Goal: Find contact information: Find contact information

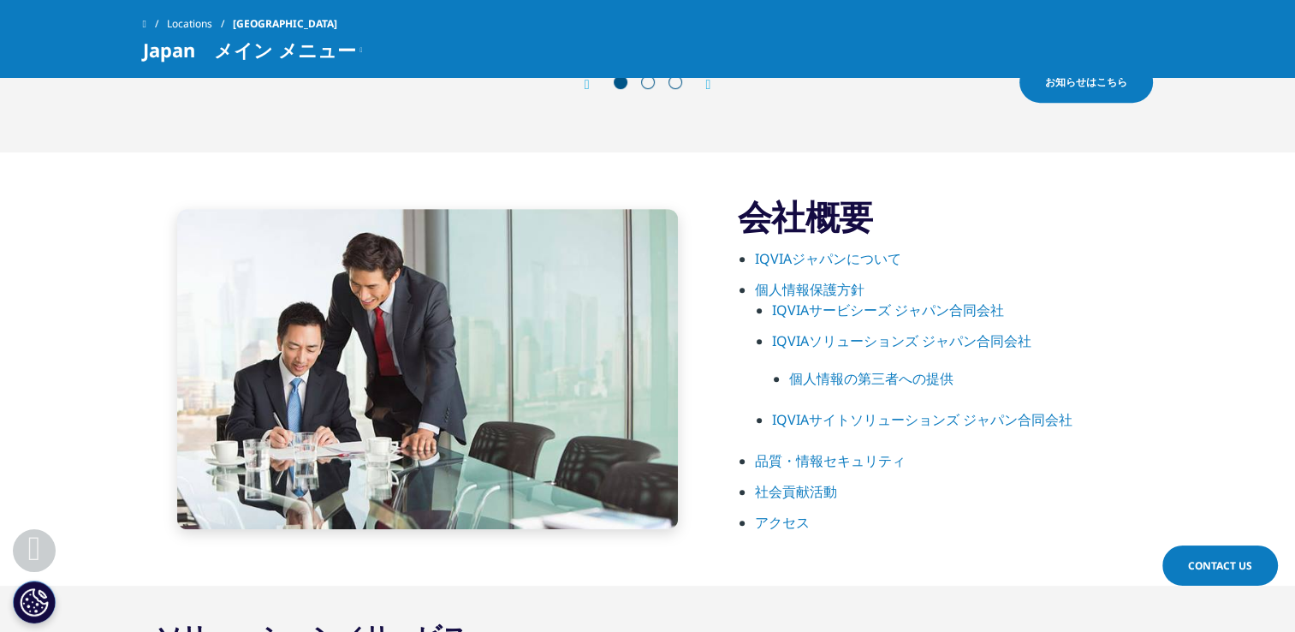
scroll to position [856, 0]
click at [862, 312] on link "IQVIAサービシーズ ジャパン合同会社" at bounding box center [888, 309] width 232 height 19
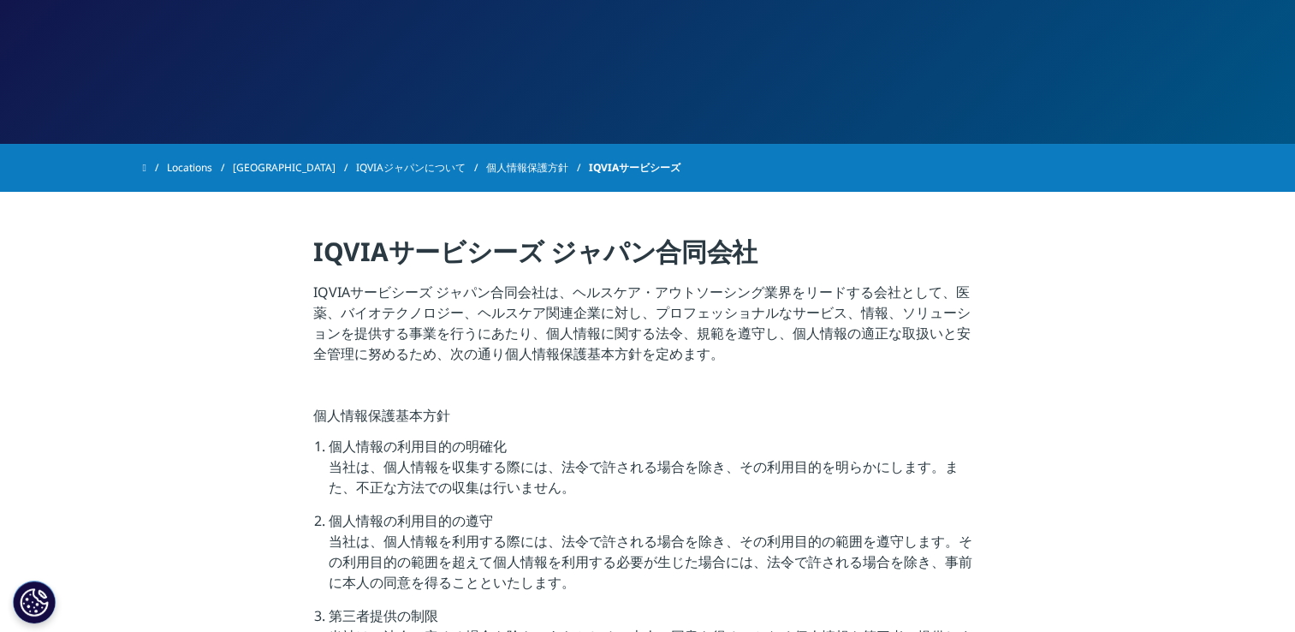
scroll to position [257, 0]
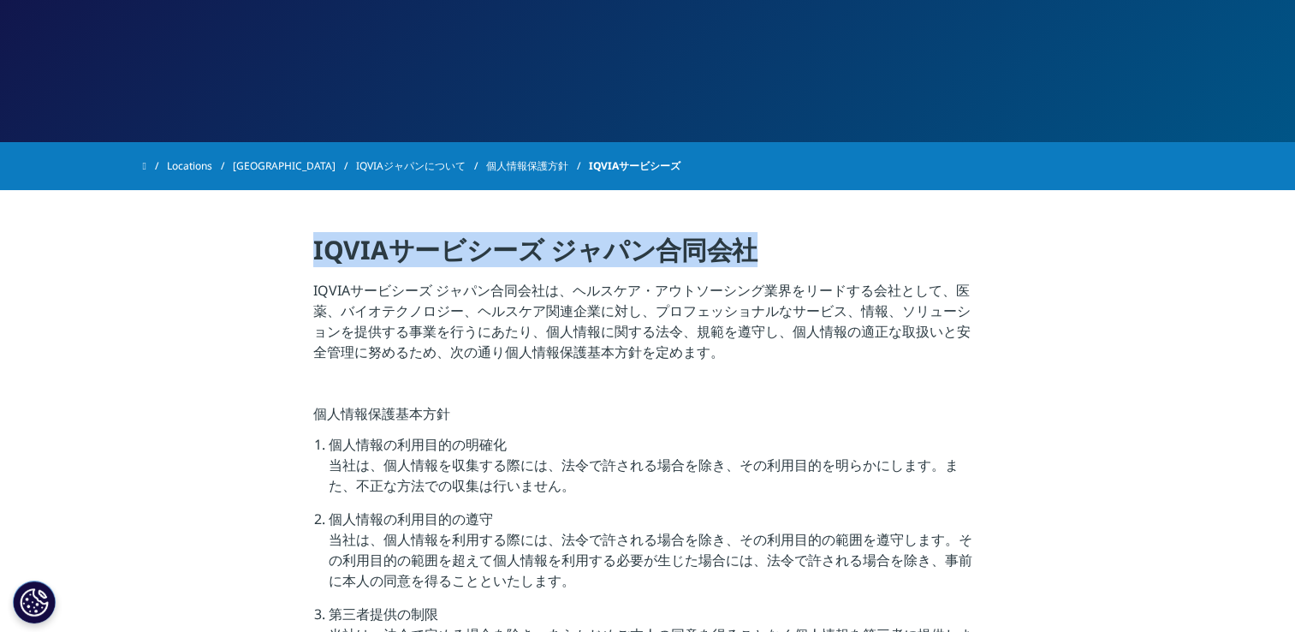
drag, startPoint x: 312, startPoint y: 252, endPoint x: 746, endPoint y: 257, distance: 434.1
click at [746, 257] on h4 "IQVIAサービシーズ ジャパン合同会社" at bounding box center [647, 256] width 669 height 47
copy h4 "IQVIAサービシーズ ジャパン合同会社"
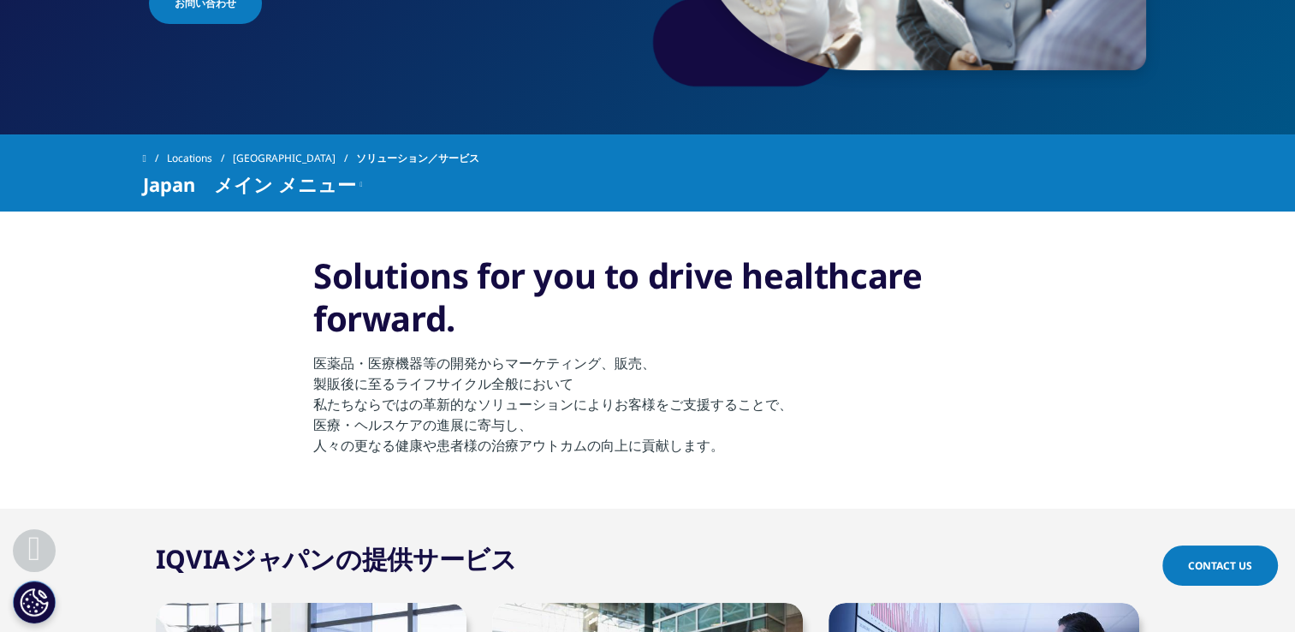
scroll to position [428, 0]
